Goal: Task Accomplishment & Management: Manage account settings

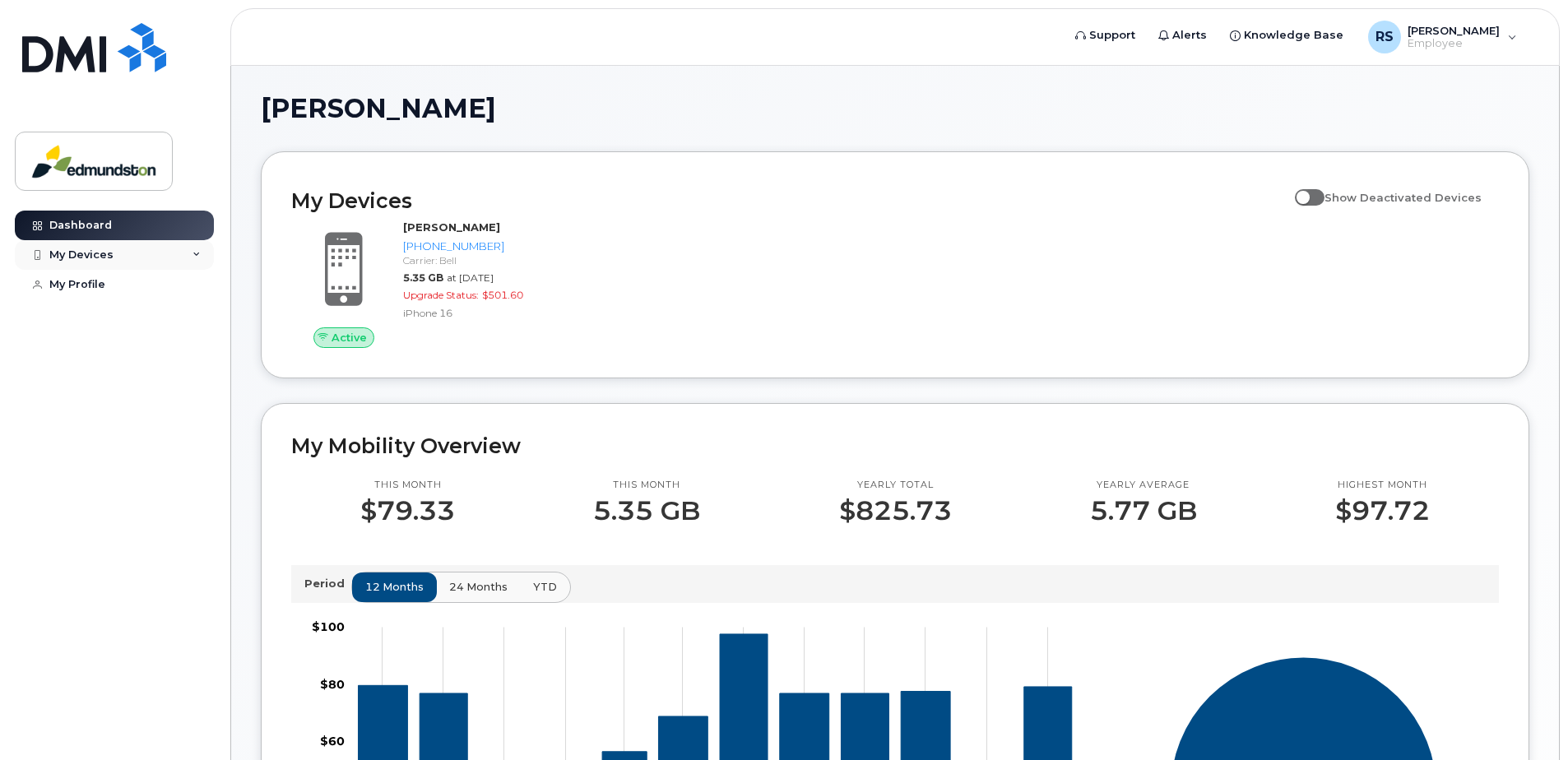
click at [107, 252] on div "My Devices" at bounding box center [81, 254] width 64 height 13
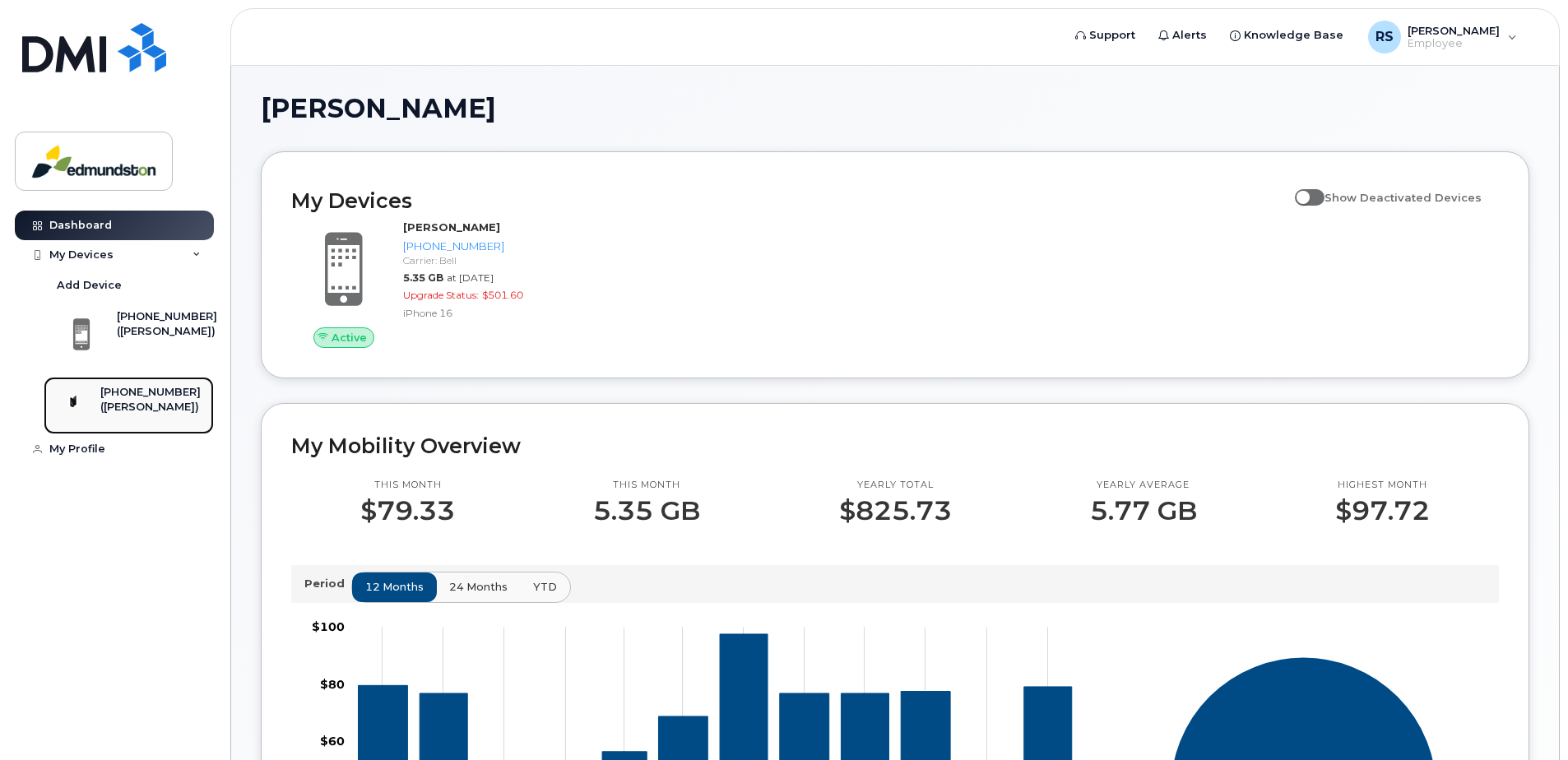
click at [144, 414] on div "([PERSON_NAME])" at bounding box center [150, 407] width 100 height 15
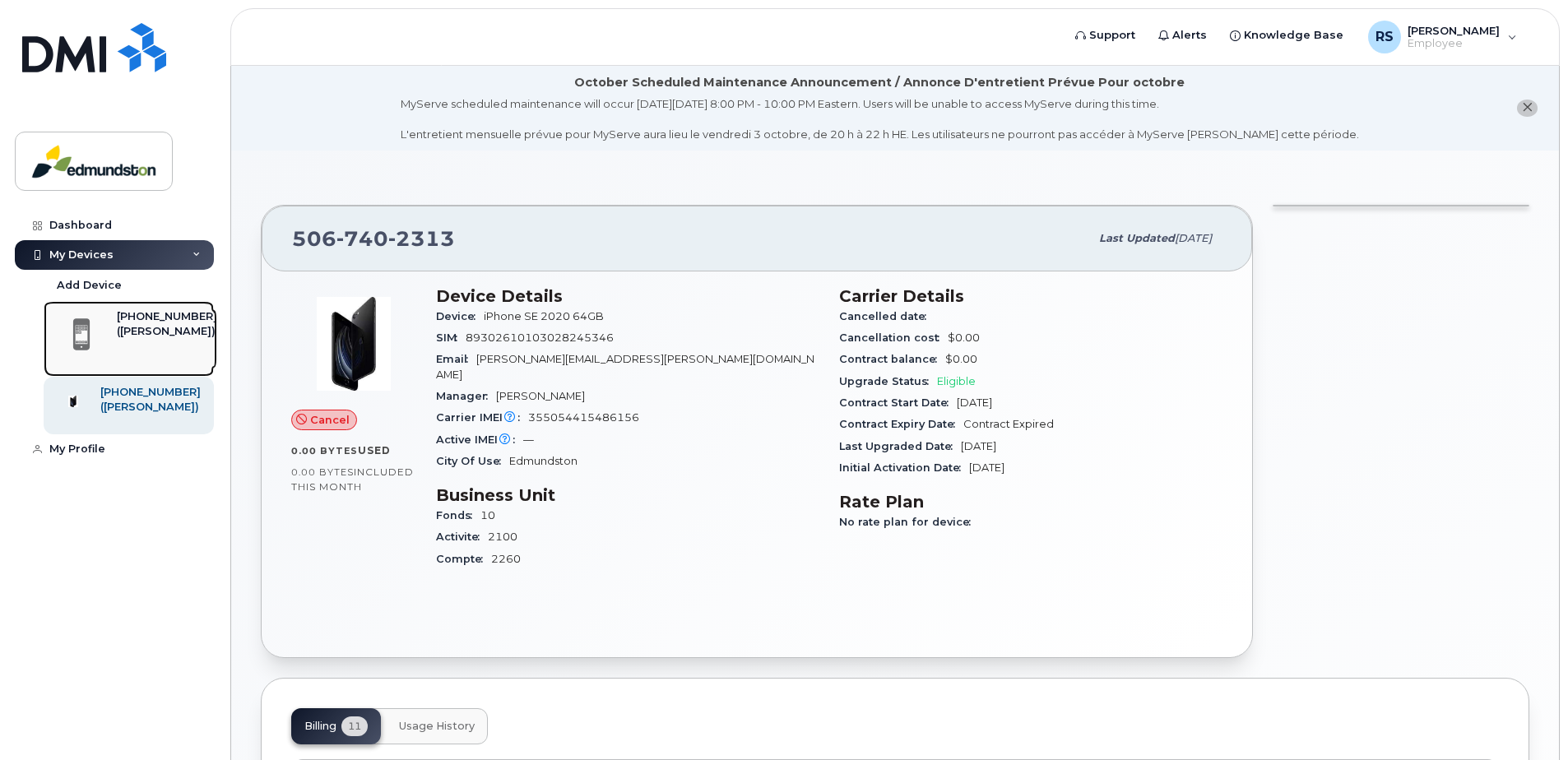
click at [135, 323] on div "[PHONE_NUMBER]" at bounding box center [167, 316] width 100 height 15
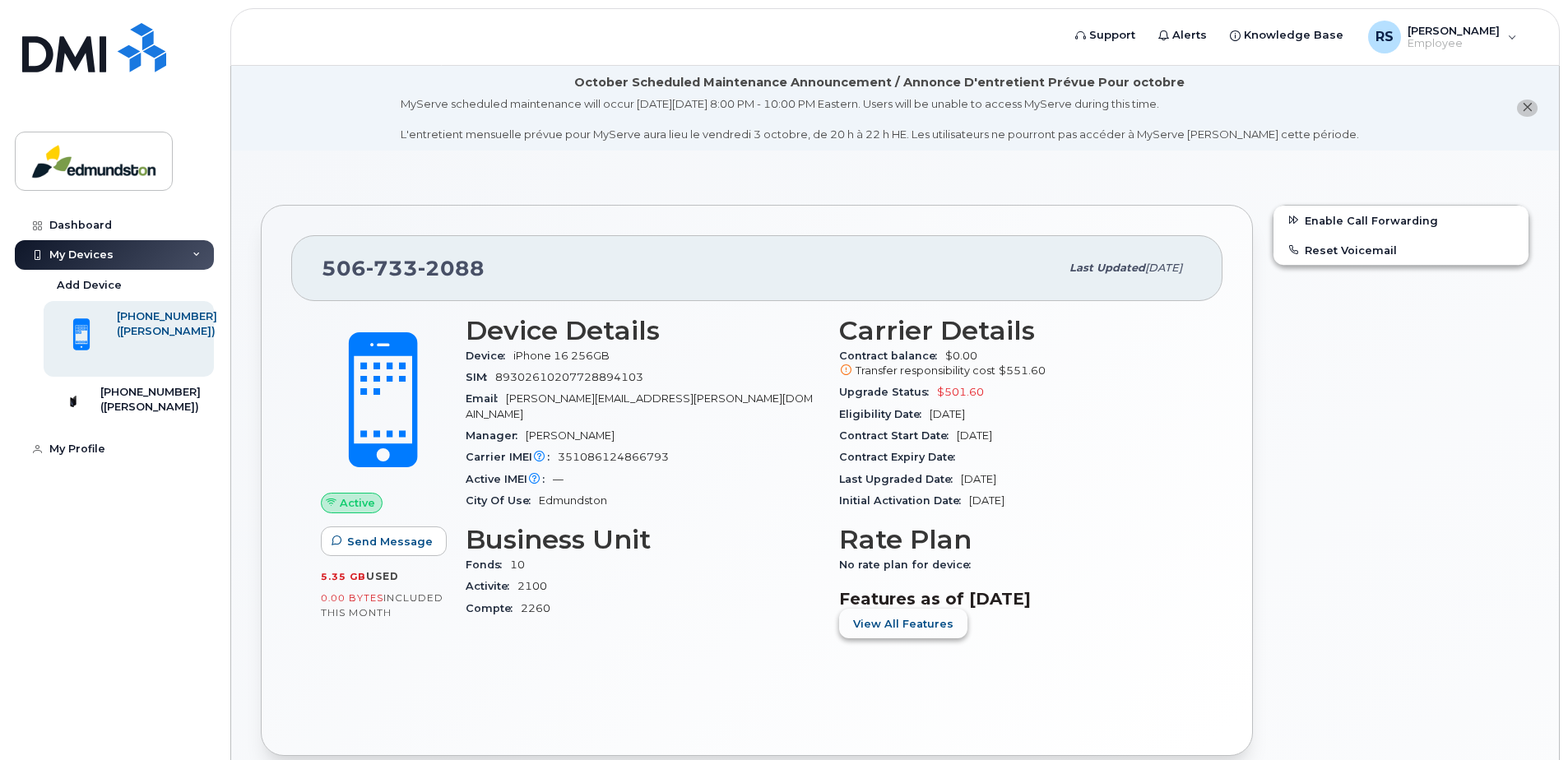
click at [904, 623] on span "View All Features" at bounding box center [903, 624] width 100 height 16
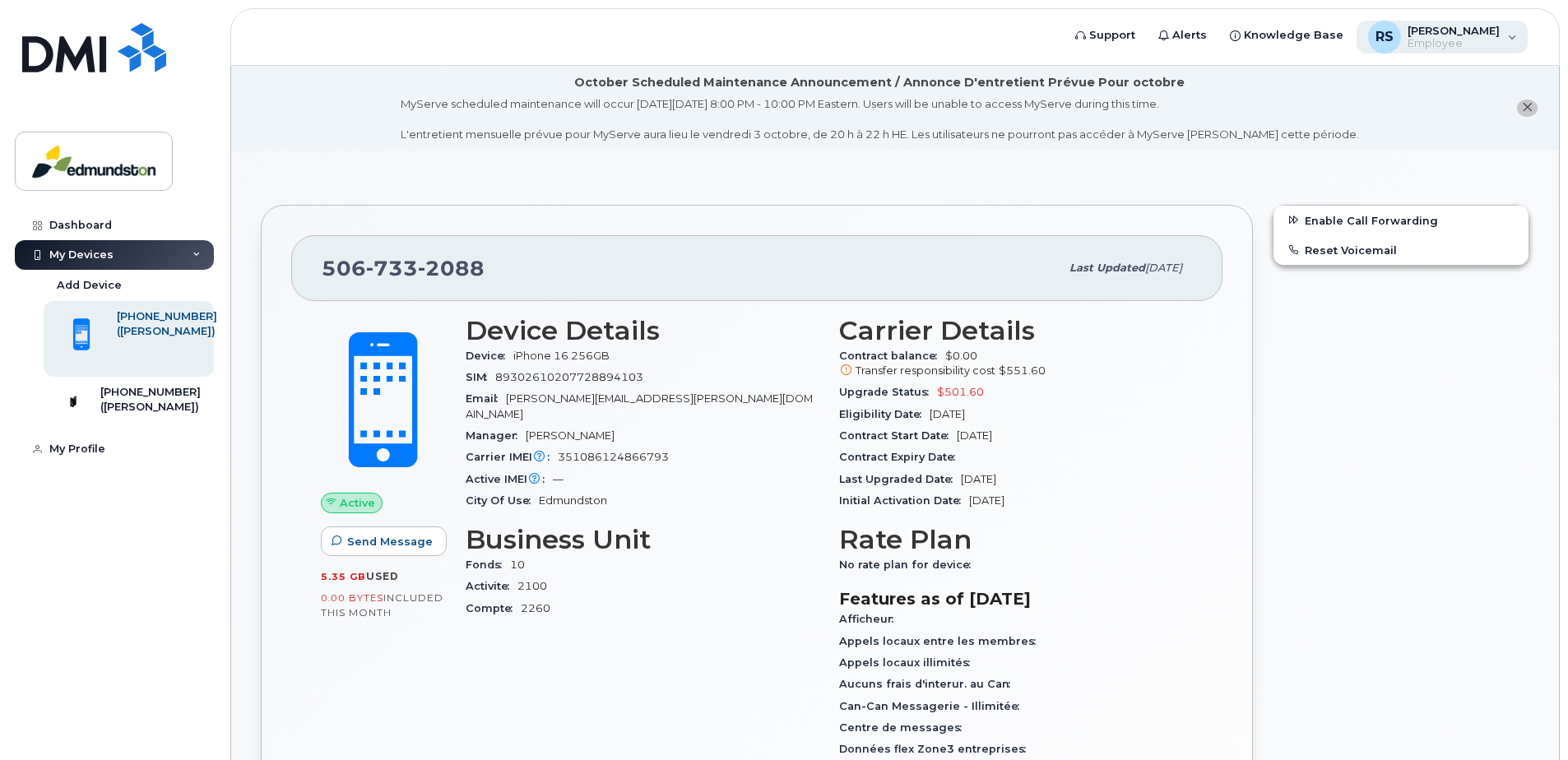
click at [1473, 43] on span "Employee" at bounding box center [1454, 43] width 92 height 13
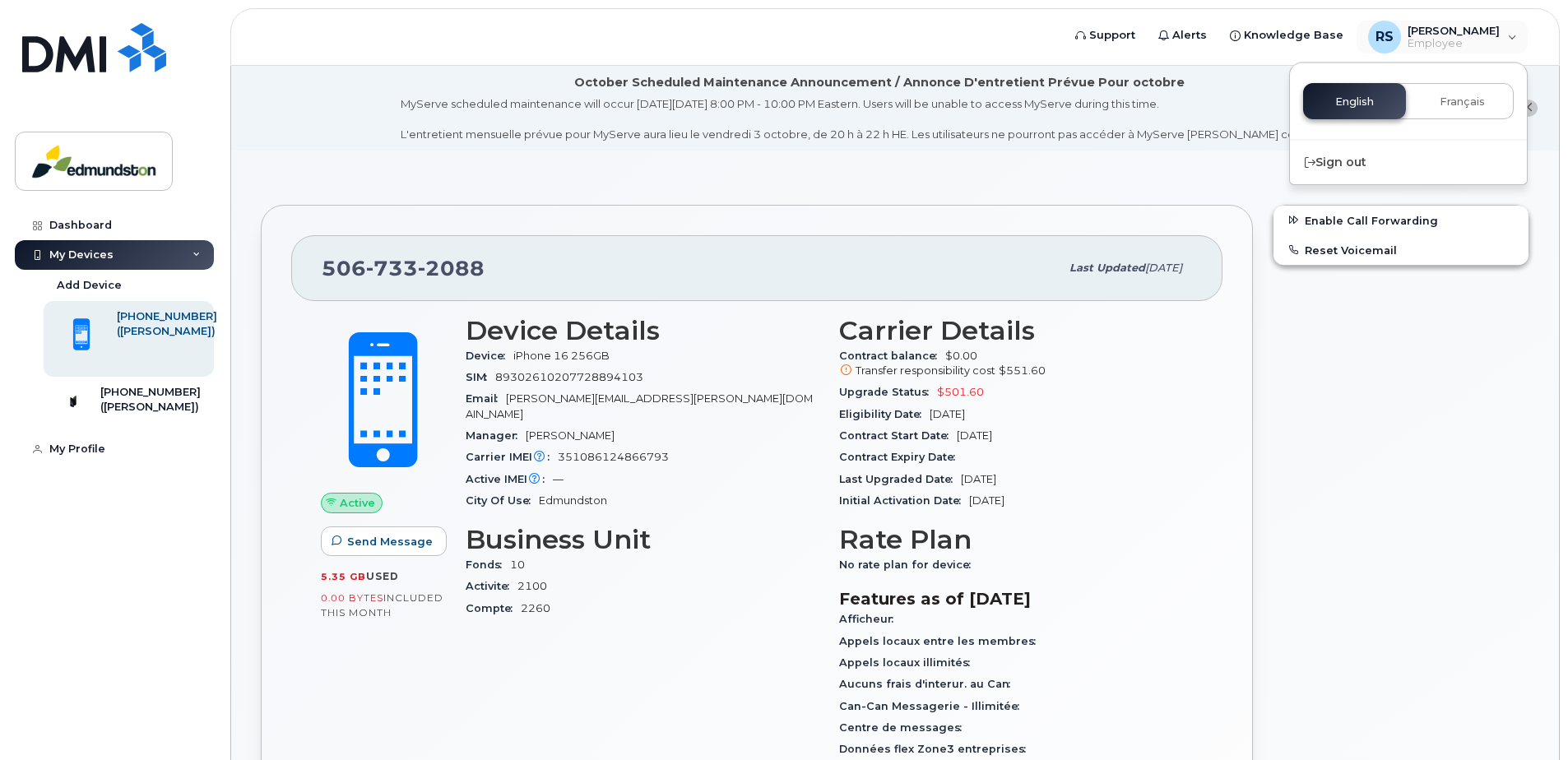
click at [872, 32] on header "Support Alerts Knowledge Base RS Ringuette, Scott Employee English Français Sig…" at bounding box center [895, 36] width 1329 height 58
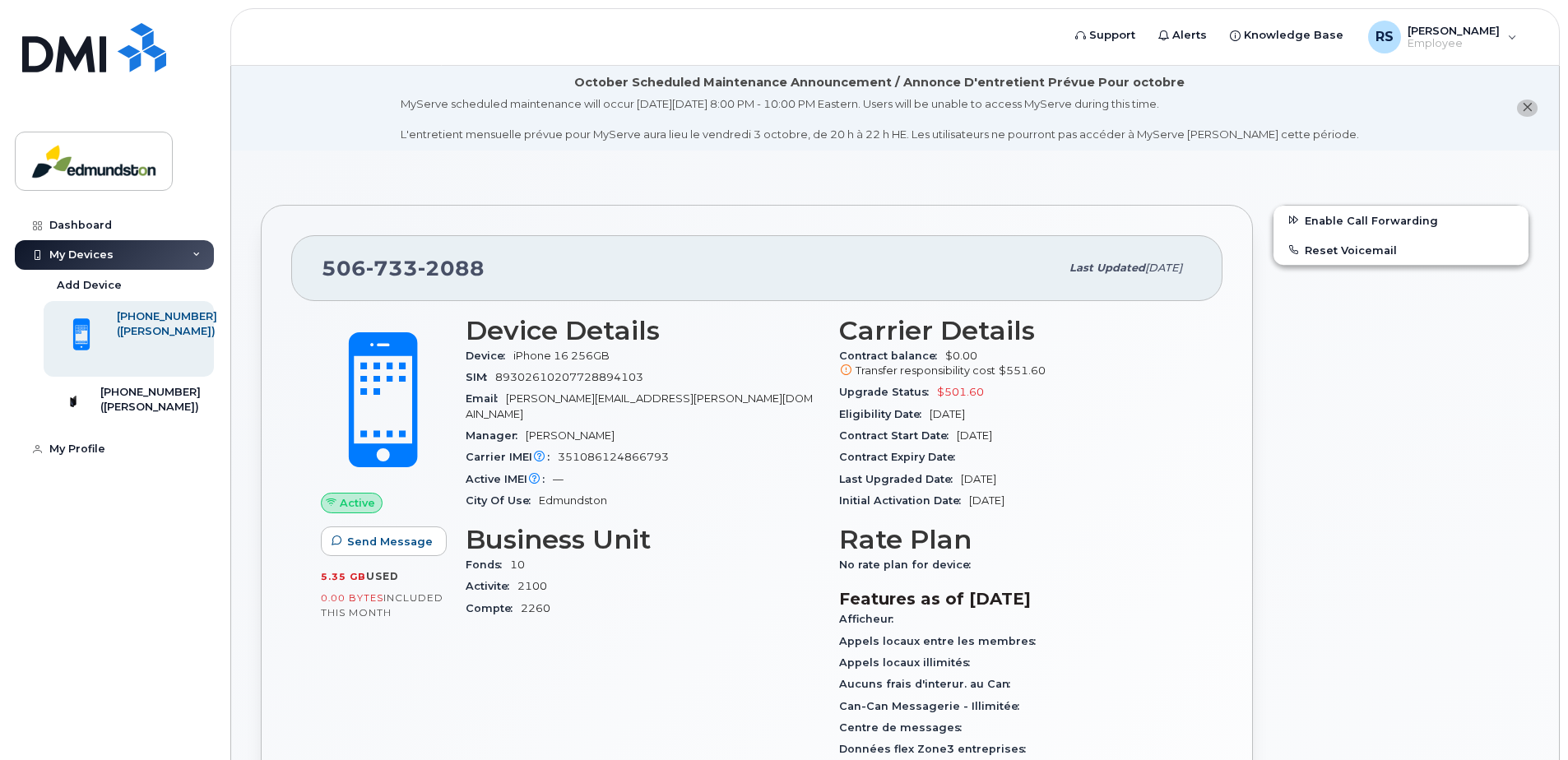
click at [144, 258] on div "My Devices" at bounding box center [114, 255] width 199 height 29
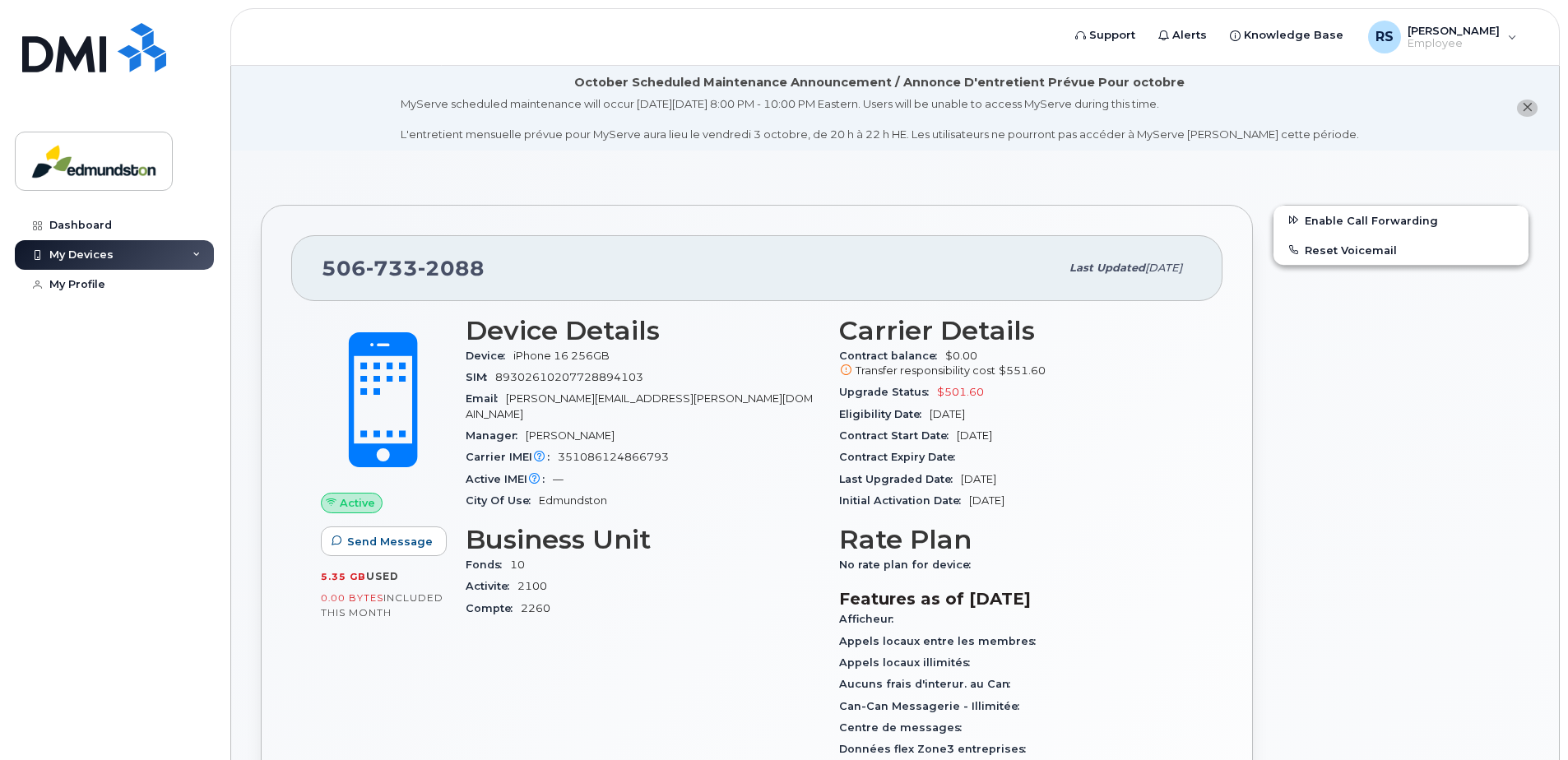
click at [145, 258] on div "My Devices" at bounding box center [114, 255] width 199 height 29
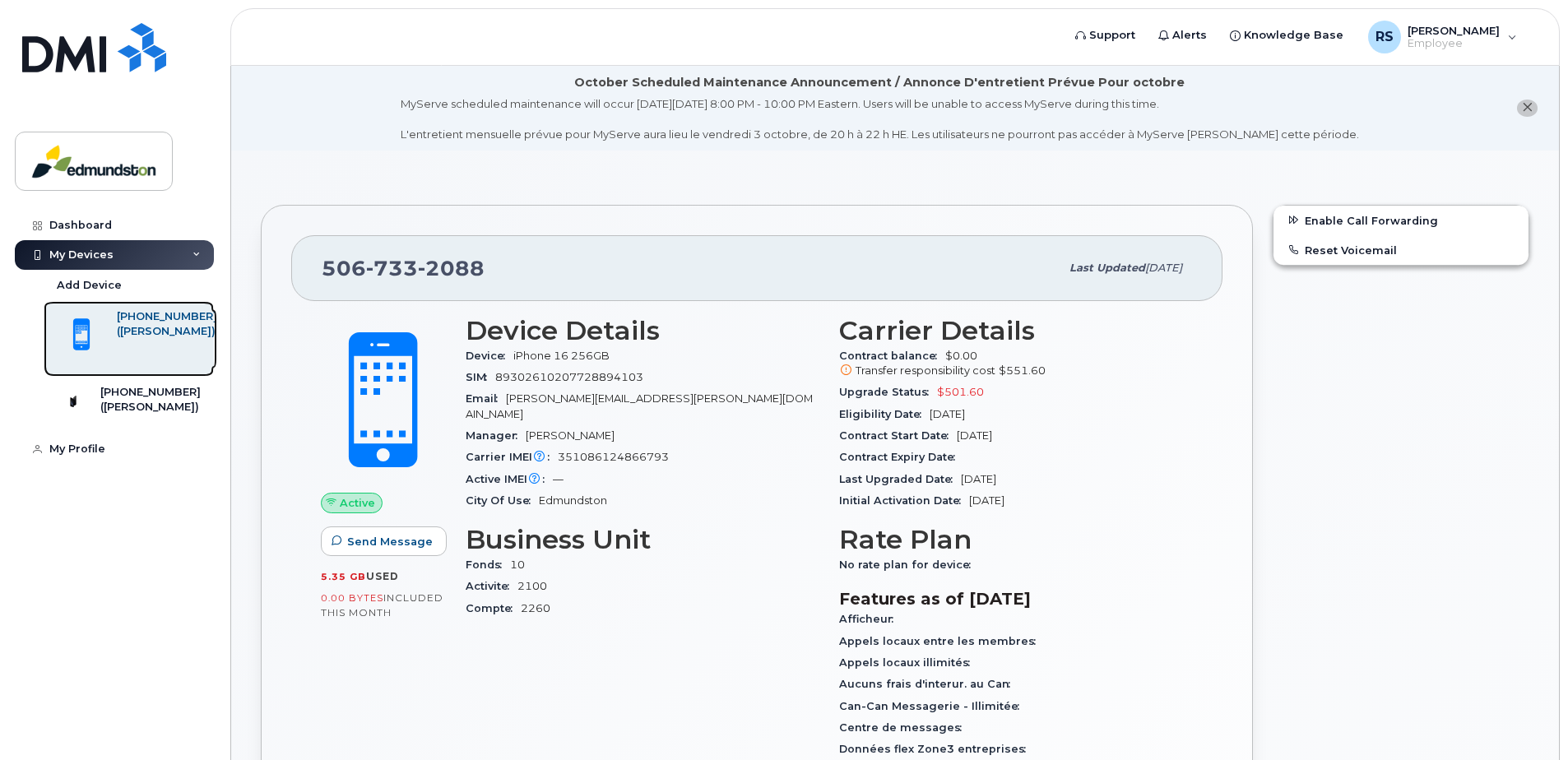
click at [139, 339] on div "([PERSON_NAME])" at bounding box center [167, 331] width 100 height 15
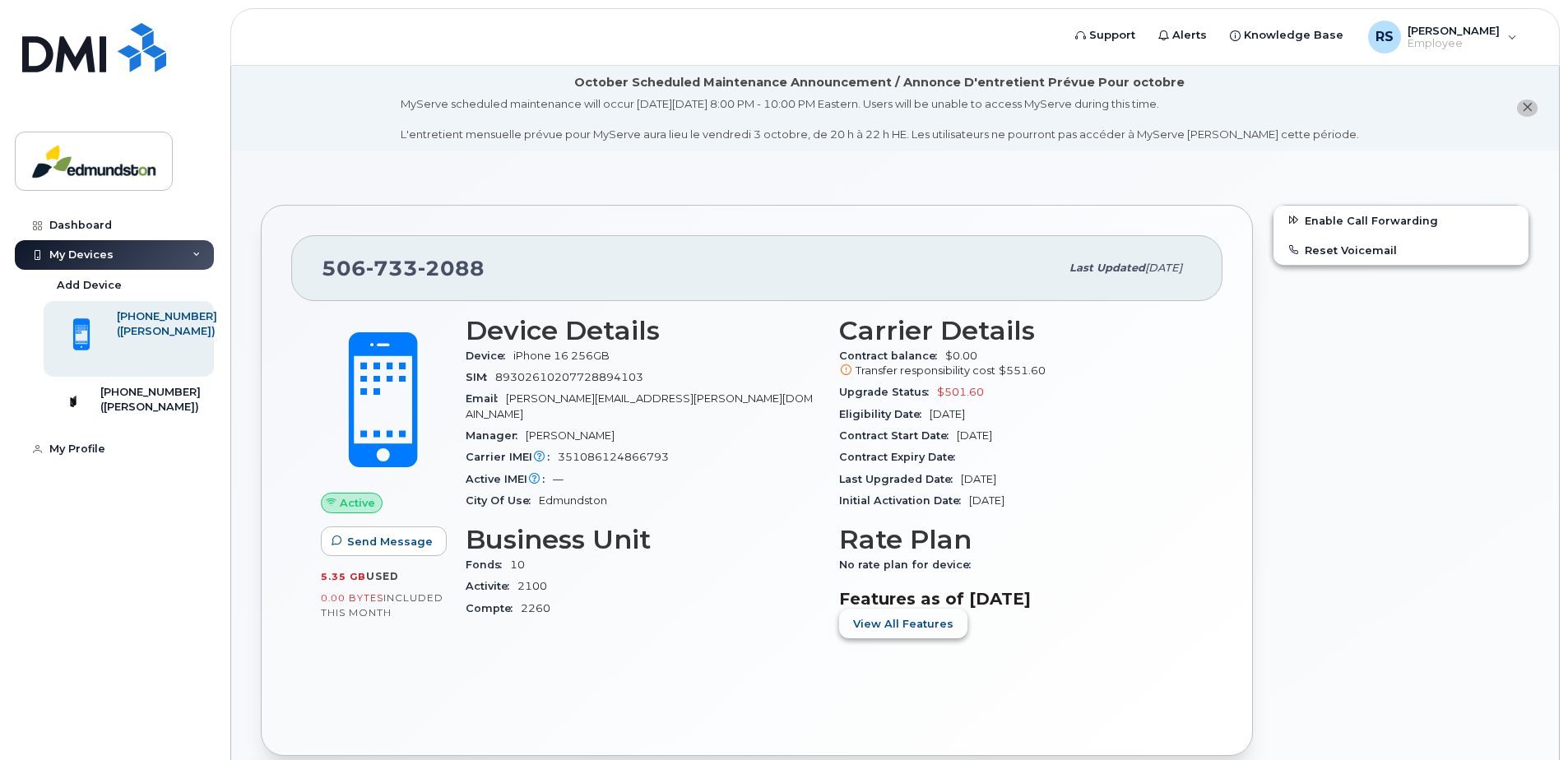
click at [915, 633] on button "View All Features" at bounding box center [903, 624] width 129 height 29
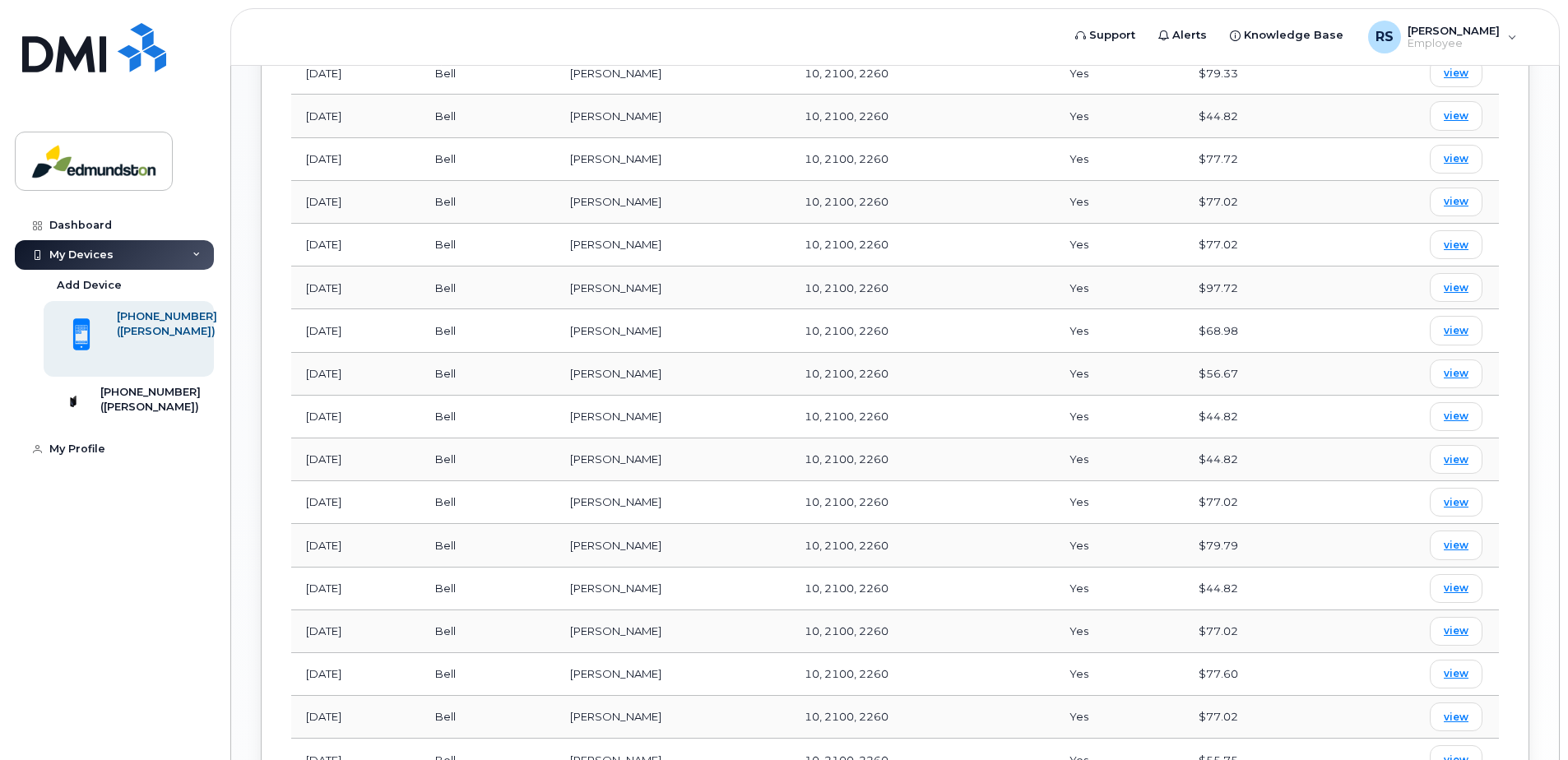
scroll to position [1070, 0]
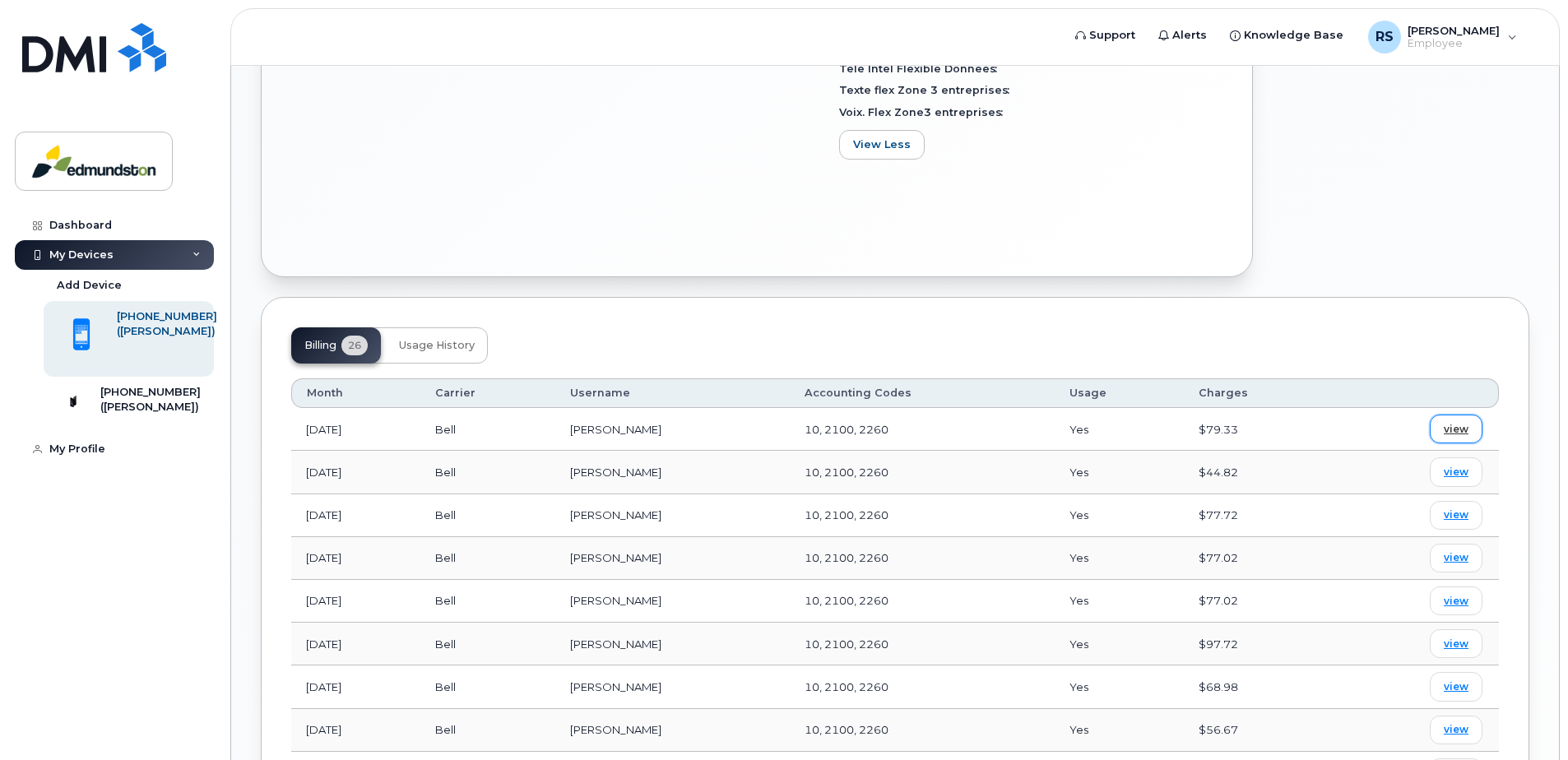
click at [1457, 429] on span "view" at bounding box center [1456, 429] width 25 height 15
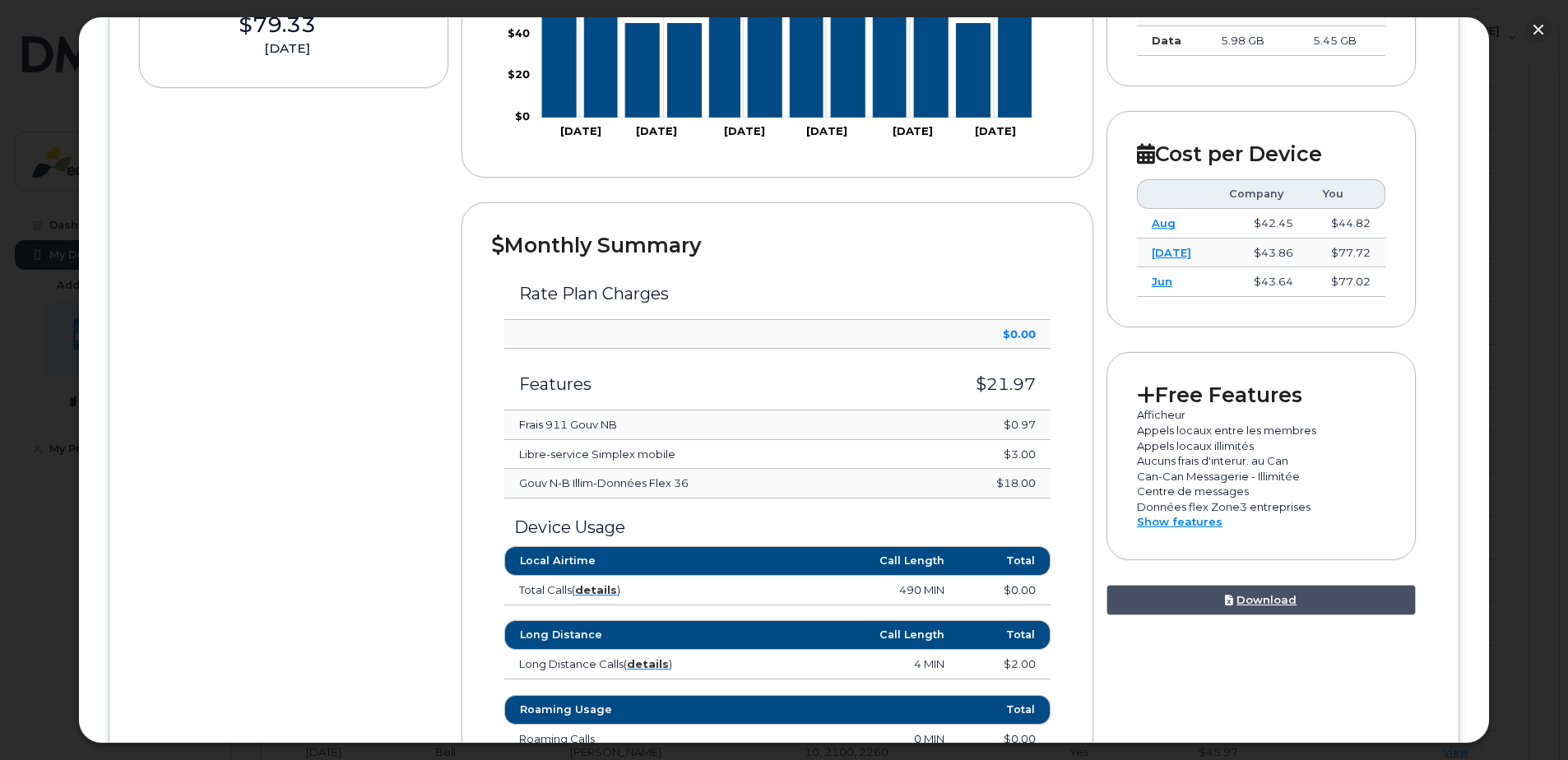
scroll to position [714, 0]
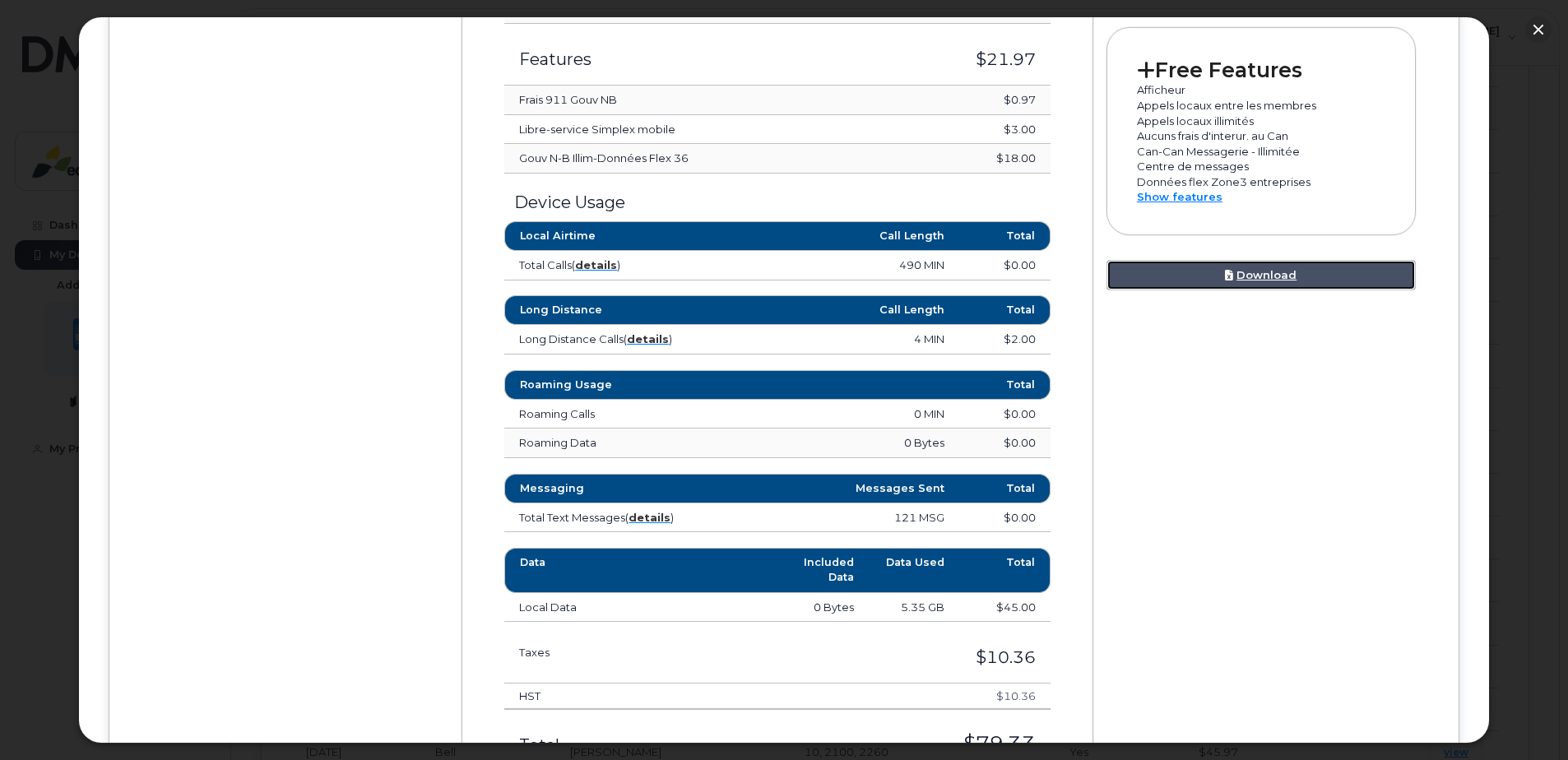
click at [1263, 277] on link "Download" at bounding box center [1261, 275] width 309 height 30
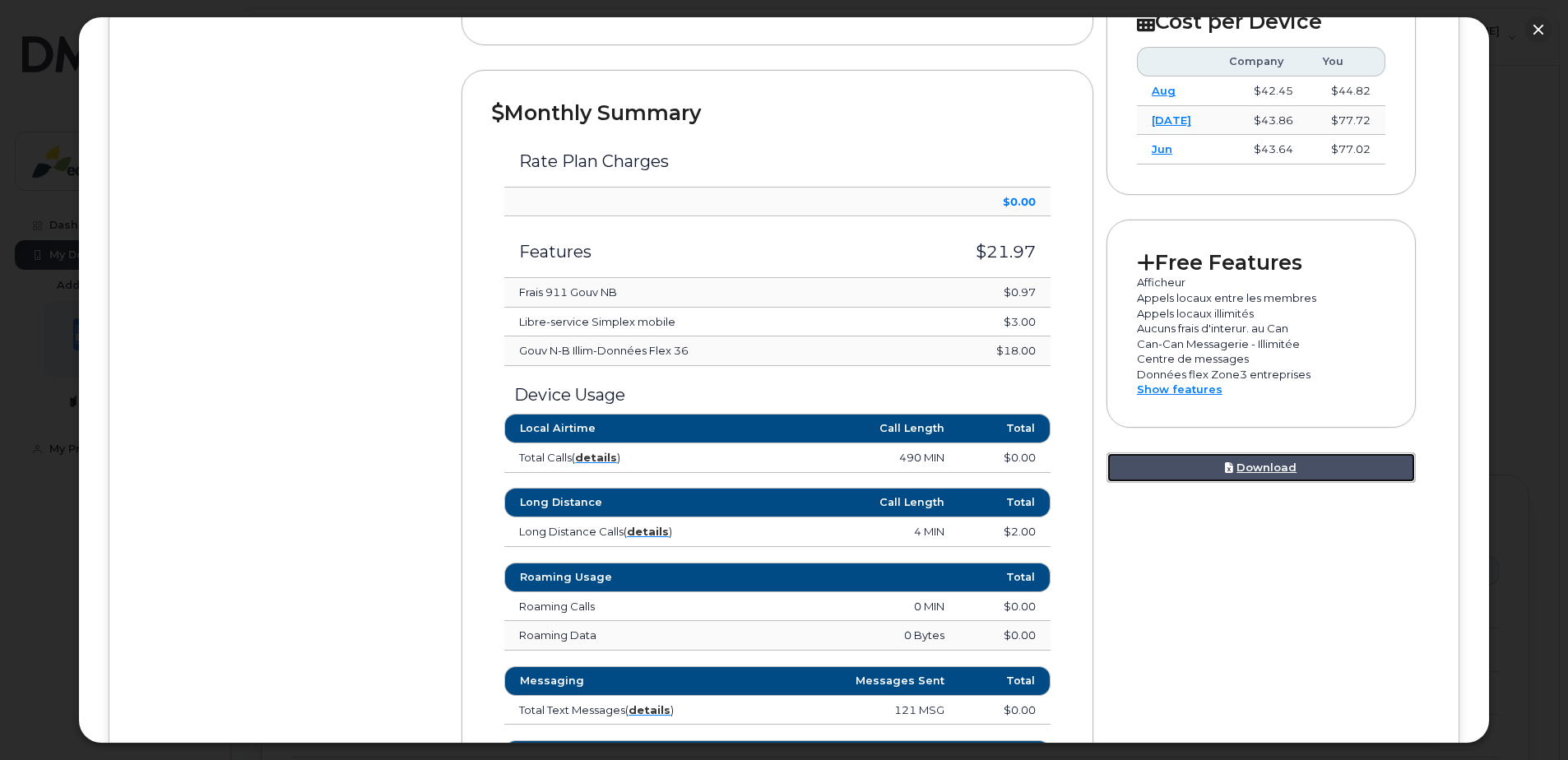
scroll to position [877, 0]
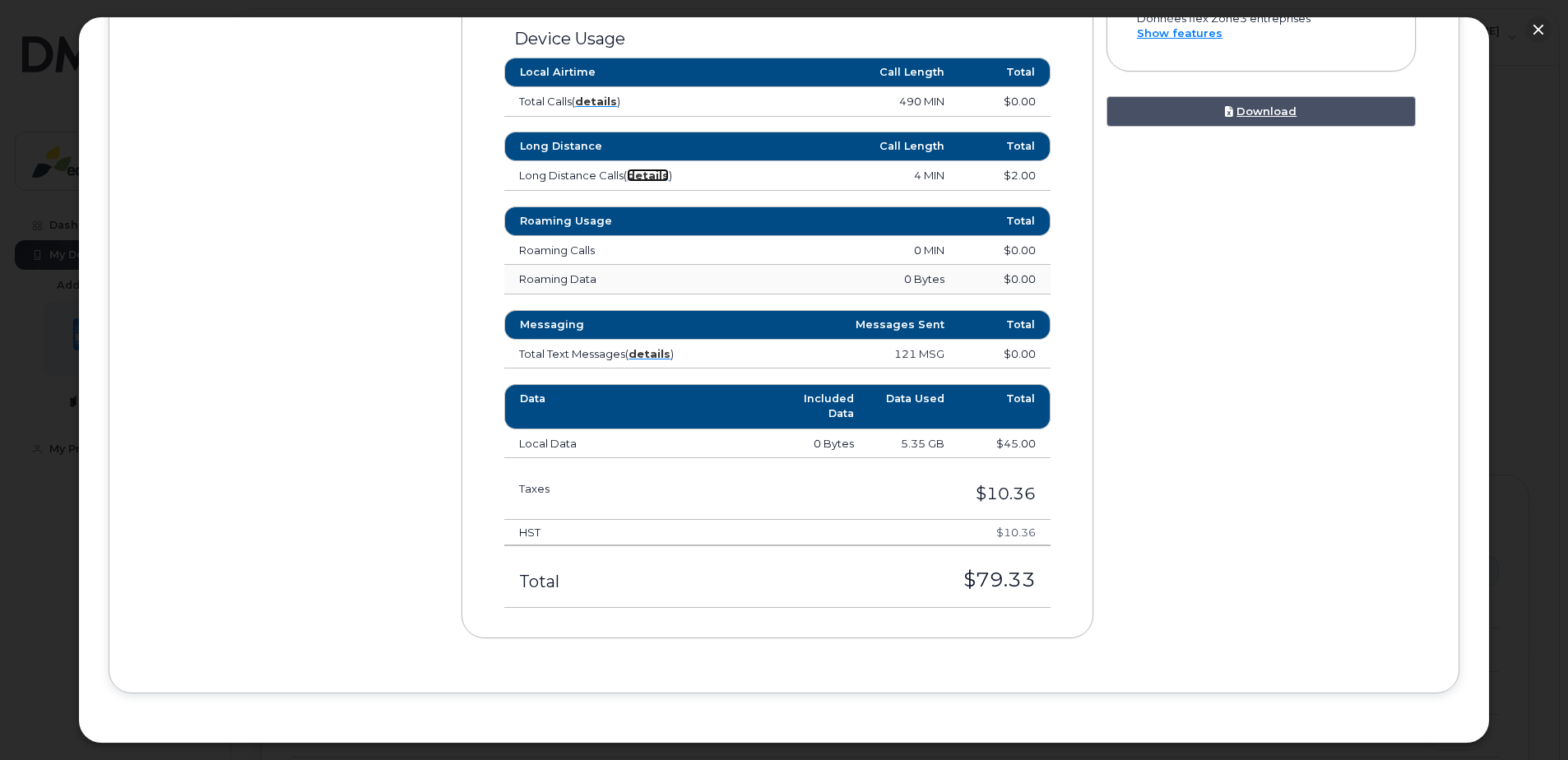
click at [643, 175] on strong "details" at bounding box center [648, 175] width 42 height 13
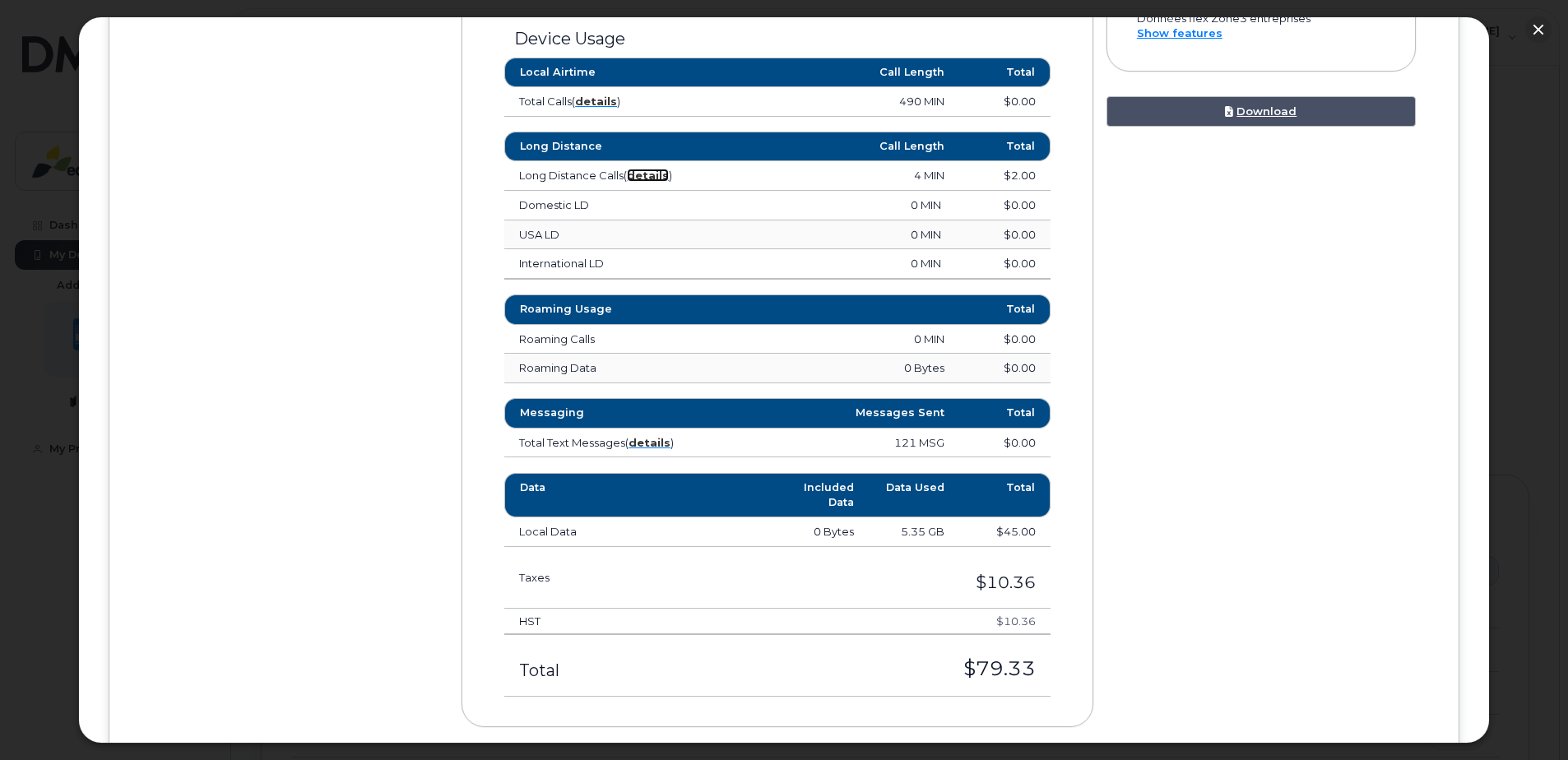
click at [652, 172] on strong "details" at bounding box center [648, 175] width 42 height 13
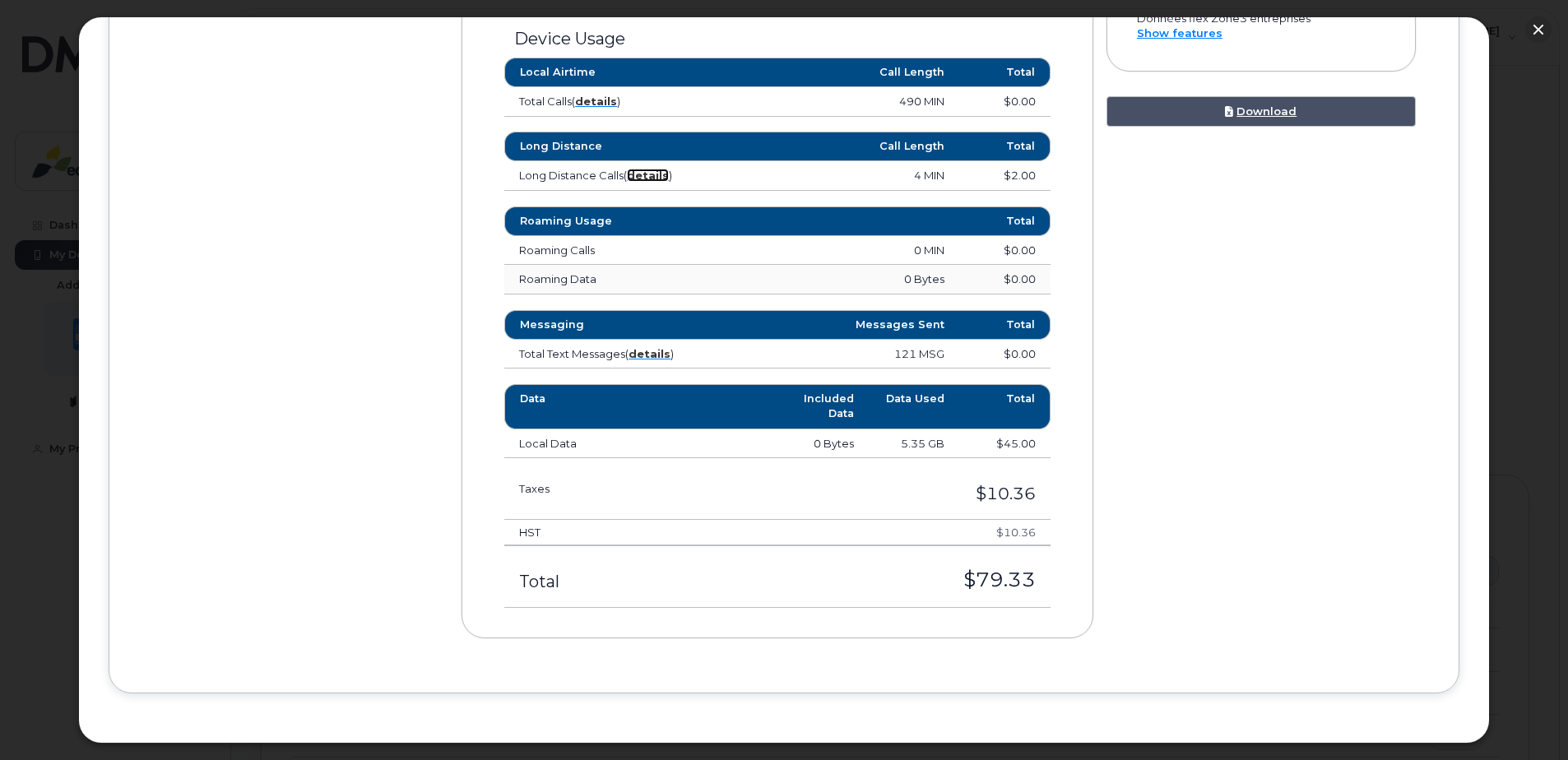
click at [652, 172] on strong "details" at bounding box center [648, 175] width 42 height 13
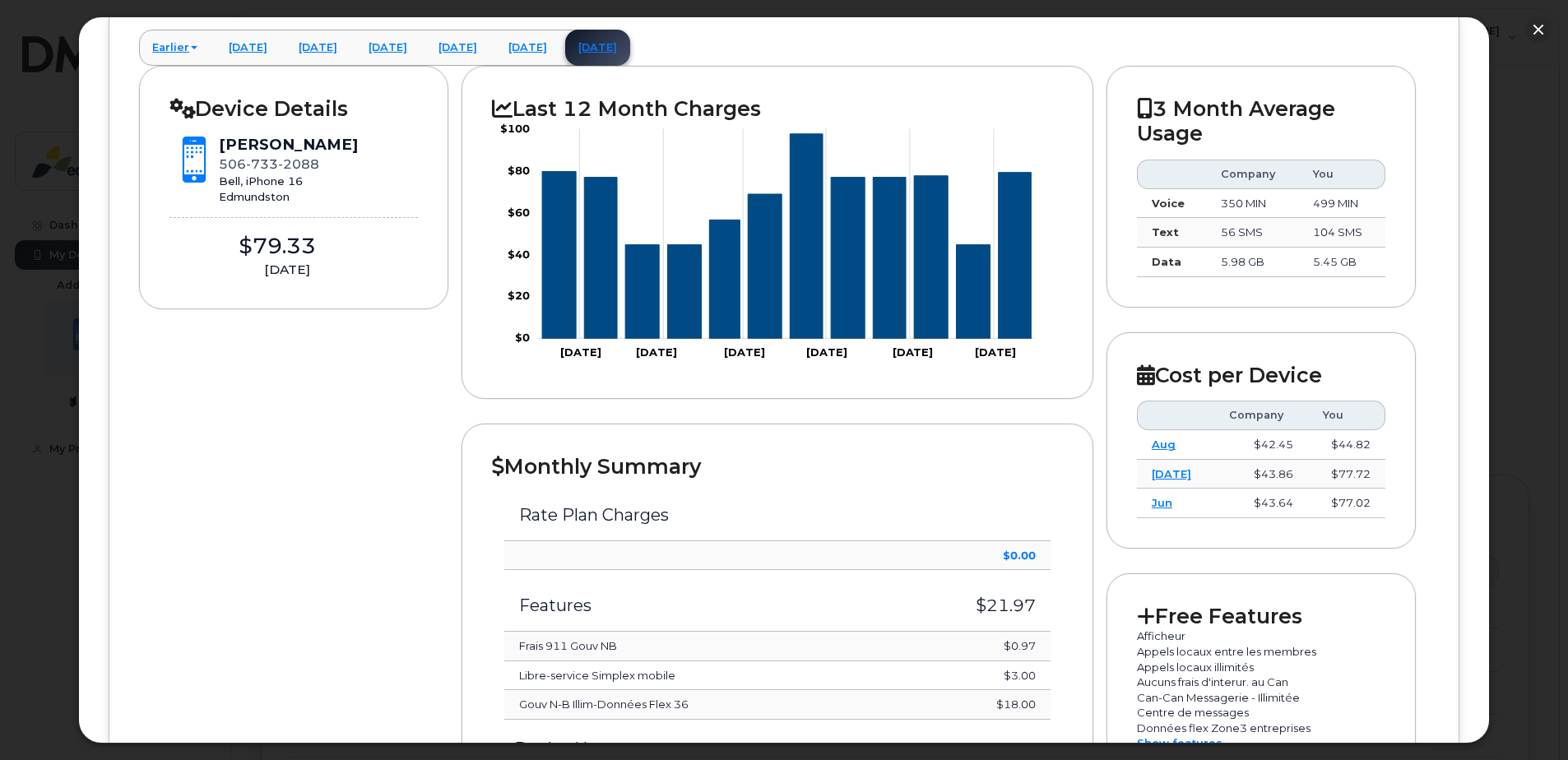
scroll to position [165, 0]
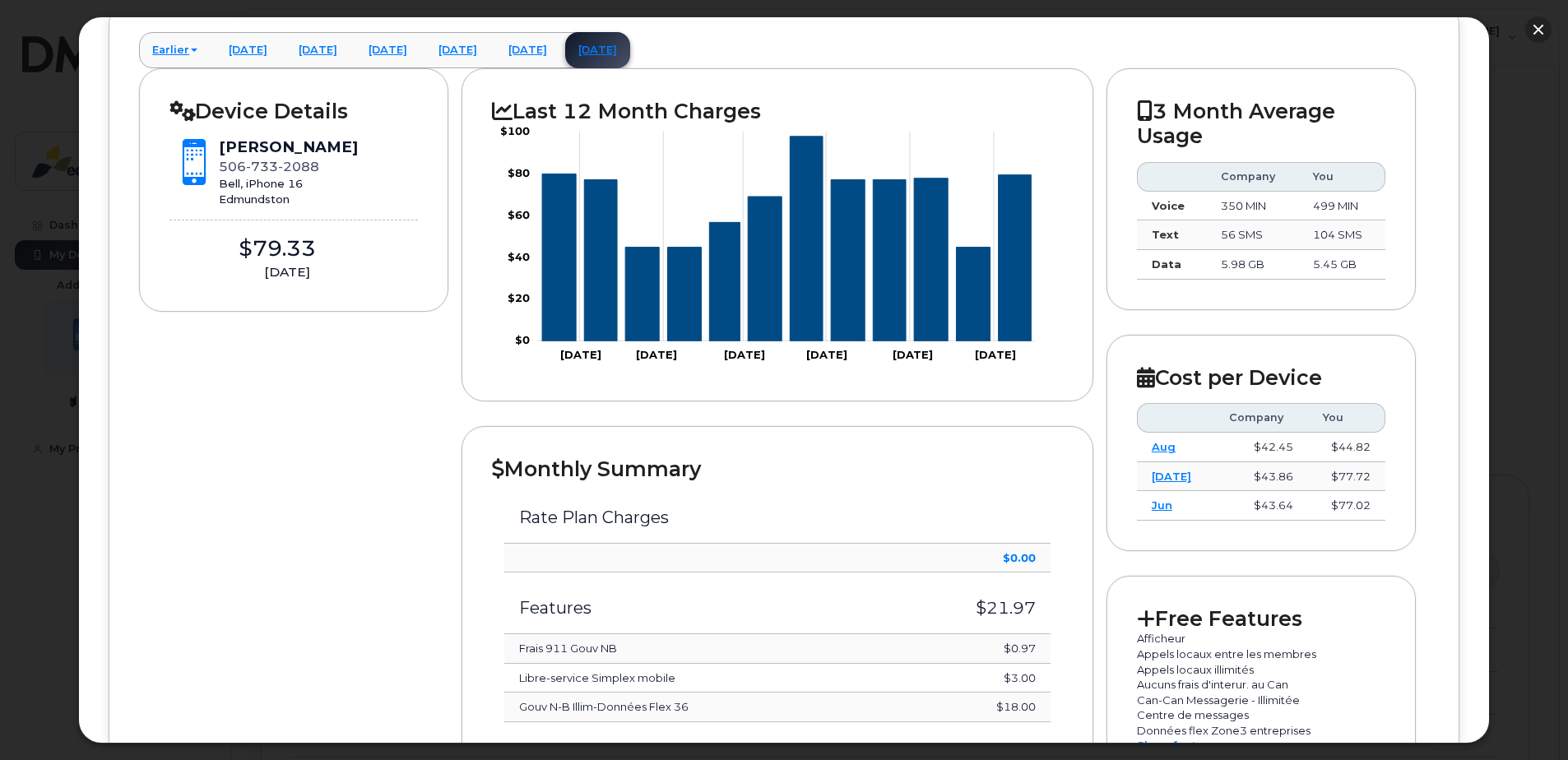
click at [1539, 30] on button "button" at bounding box center [1539, 29] width 27 height 27
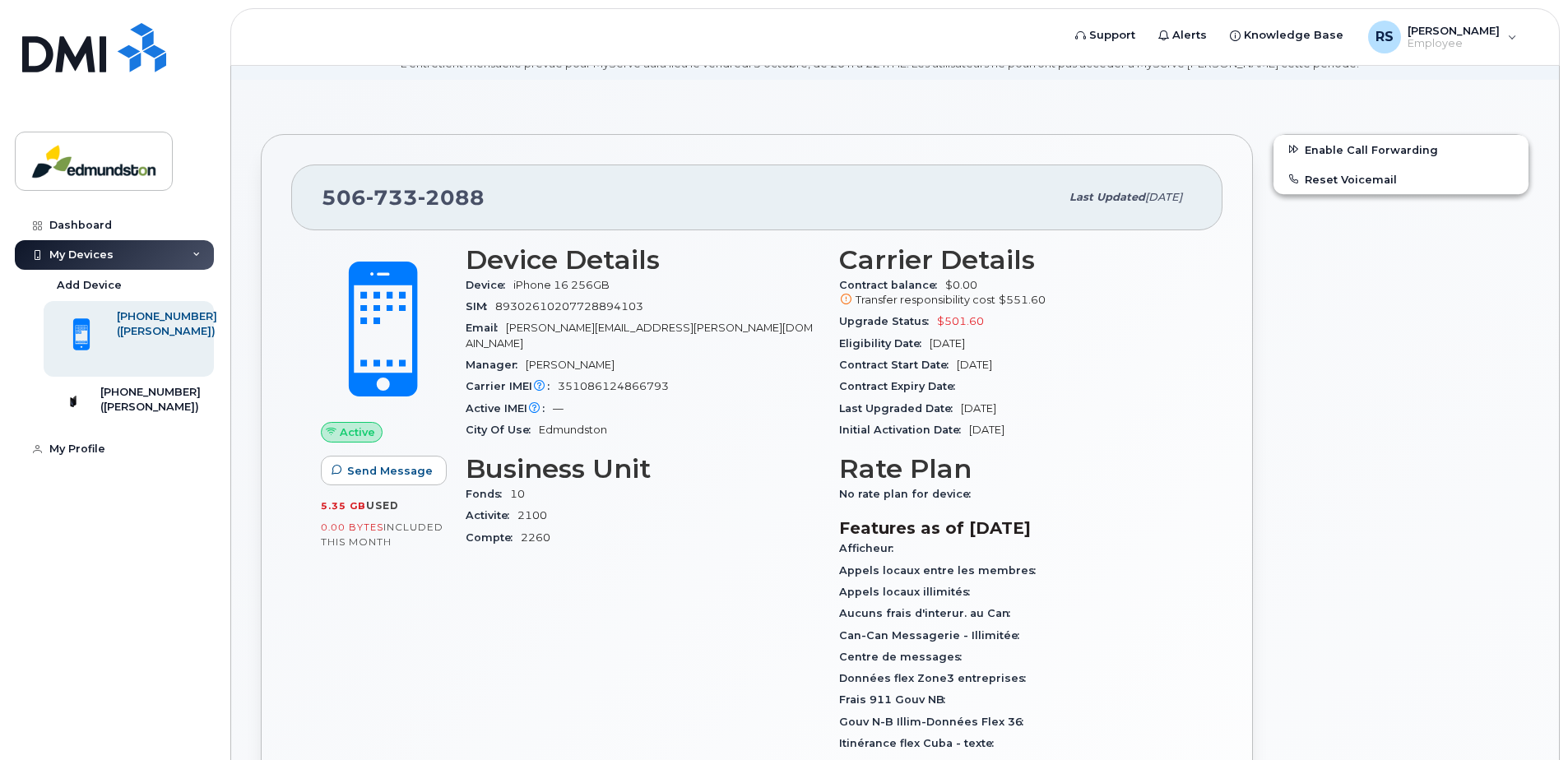
scroll to position [27, 0]
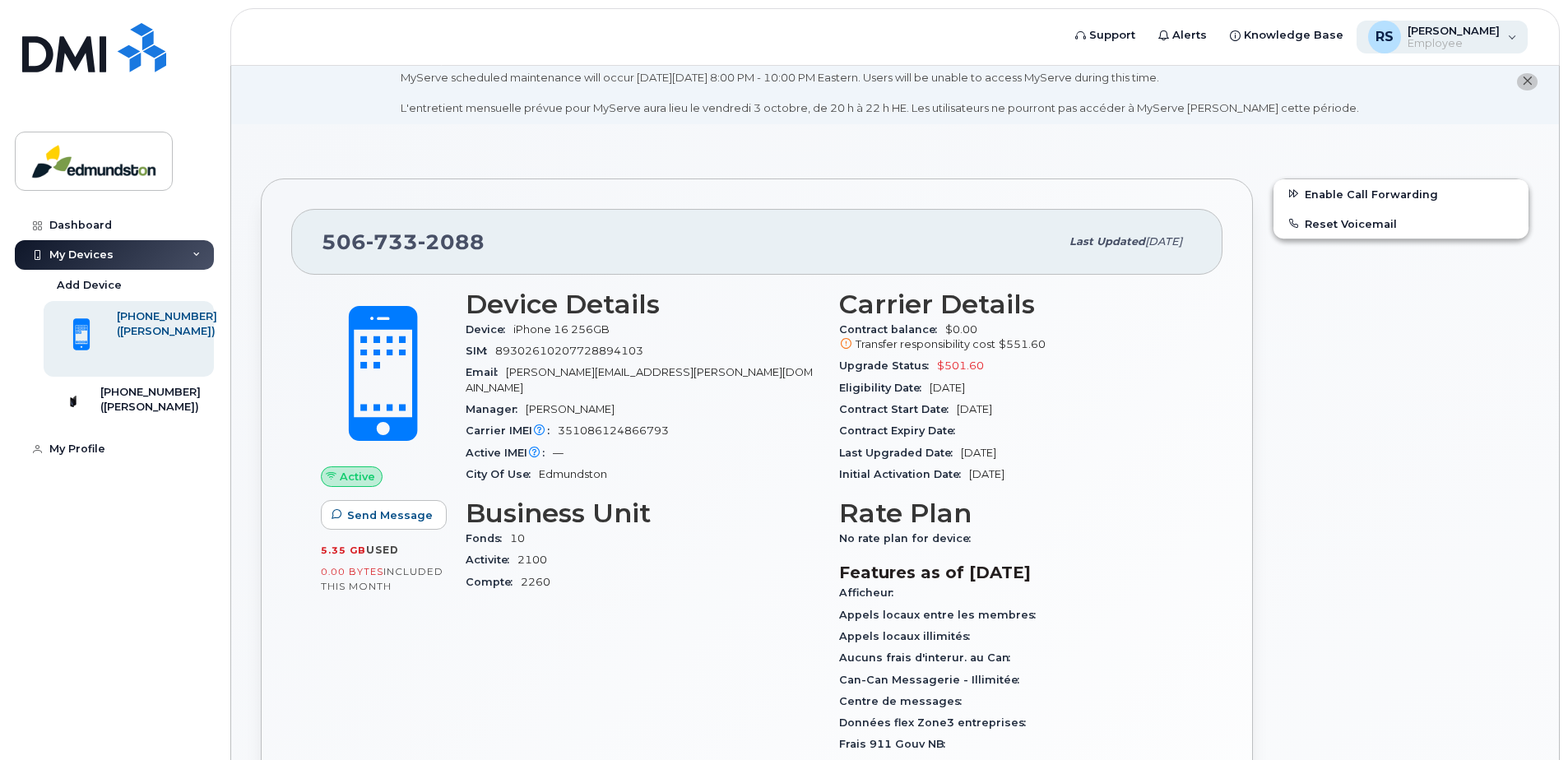
click at [1440, 43] on span "Employee" at bounding box center [1454, 43] width 92 height 13
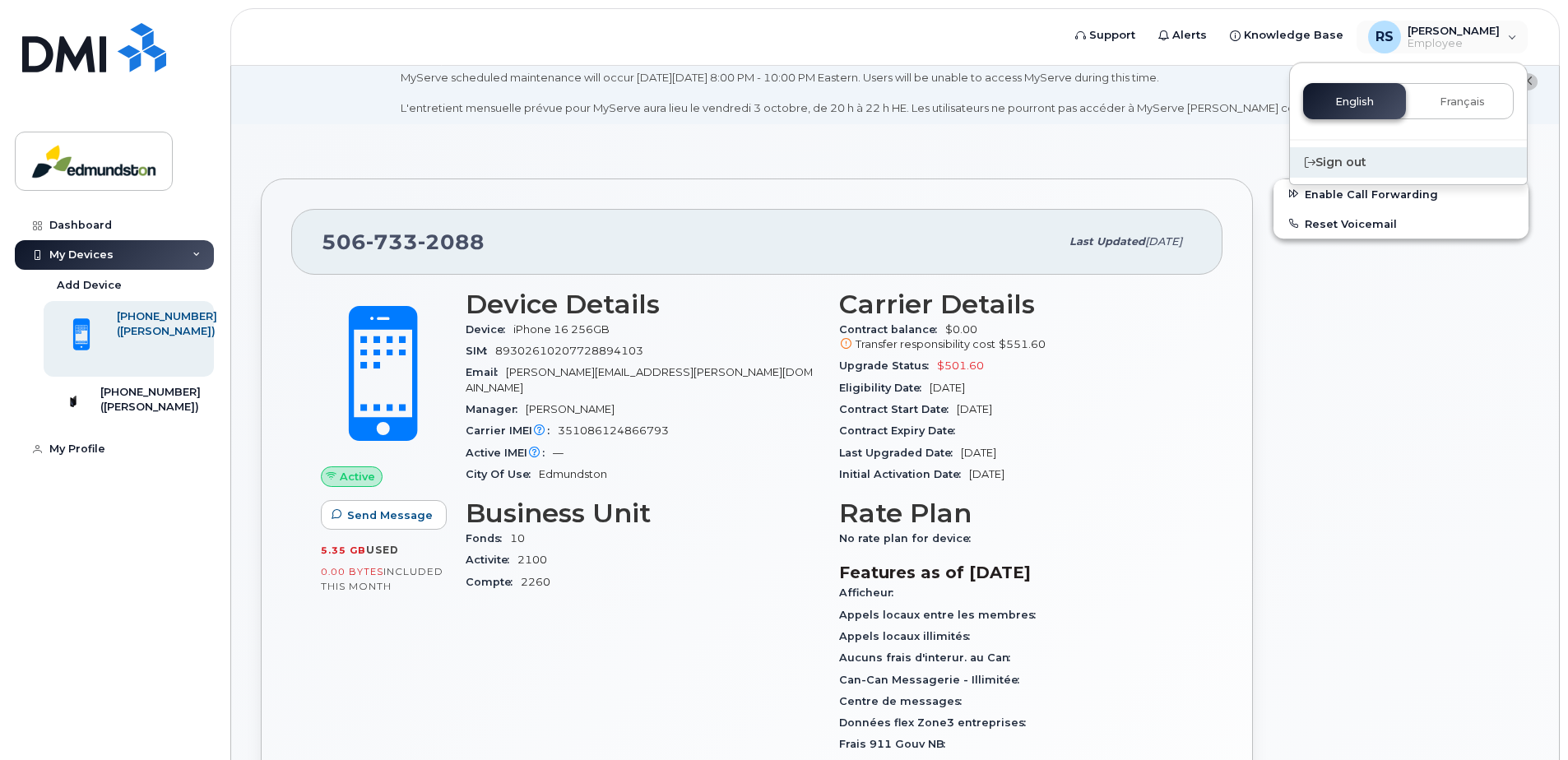
click at [1326, 158] on div "Sign out" at bounding box center [1408, 162] width 237 height 30
